Goal: Task Accomplishment & Management: Manage account settings

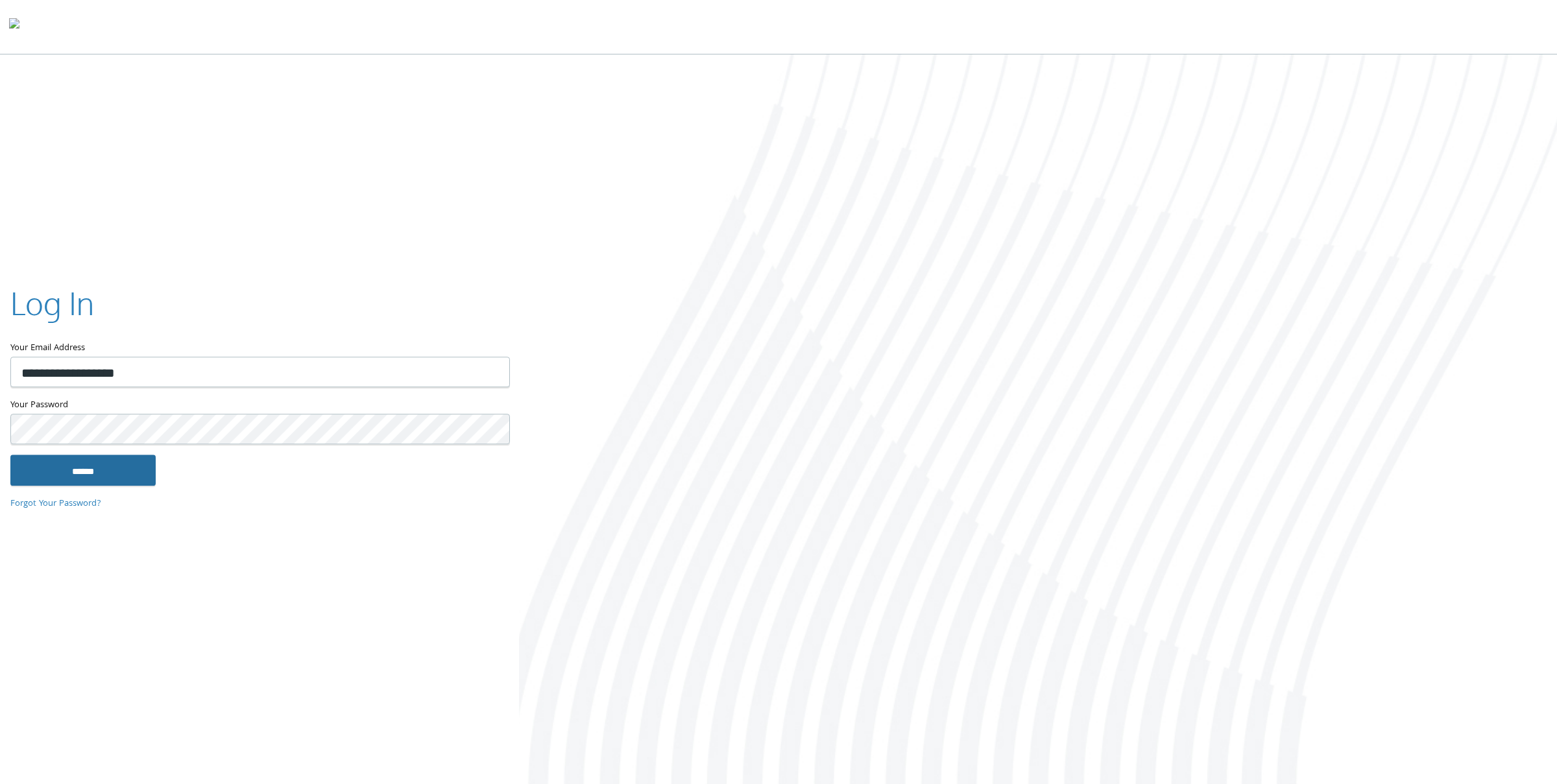
type input "**********"
click at [90, 464] on input "******" at bounding box center [83, 469] width 145 height 31
type input "**********"
click at [86, 475] on input "******" at bounding box center [83, 469] width 145 height 31
